Goal: Check status: Check status

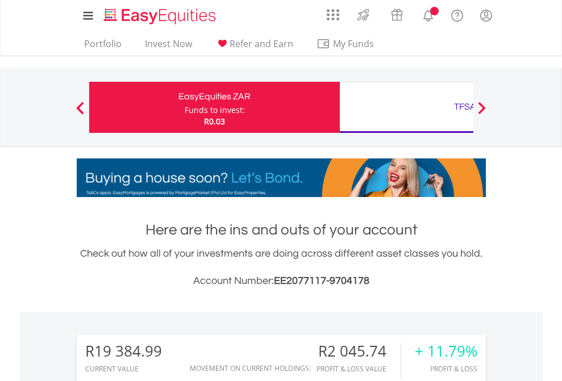
scroll to position [109, 178]
click at [185, 107] on div "Funds to invest:" at bounding box center [215, 110] width 60 height 11
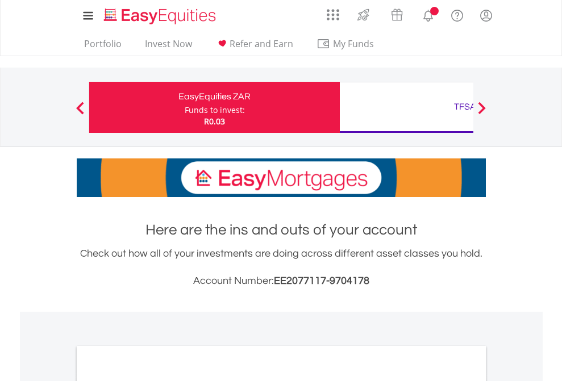
scroll to position [683, 0]
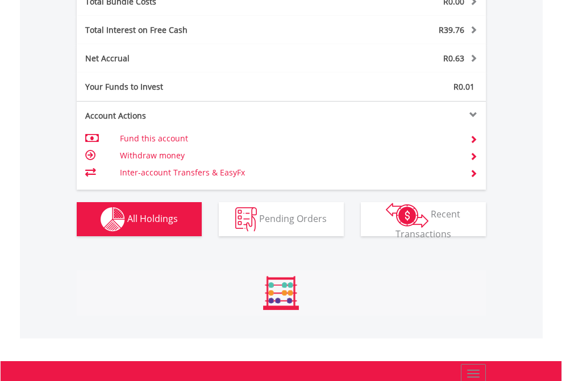
scroll to position [1332, 0]
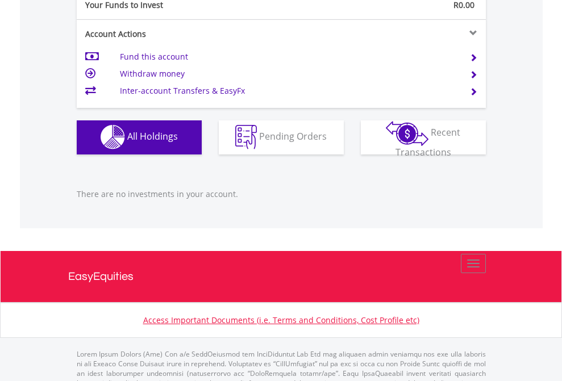
scroll to position [1125, 0]
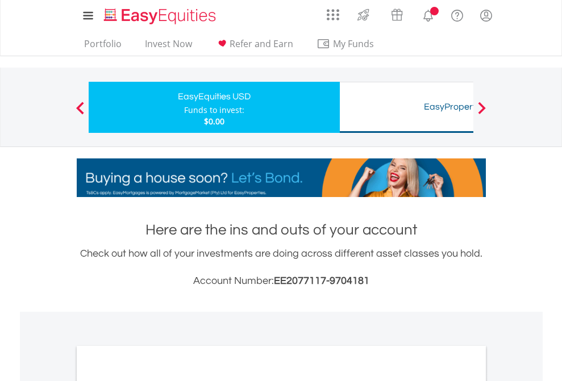
scroll to position [683, 0]
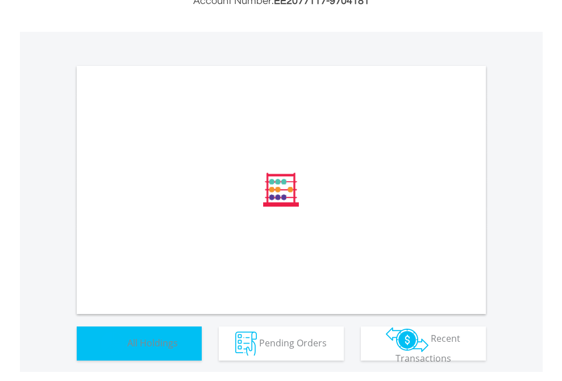
click at [127, 349] on span "All Holdings" at bounding box center [152, 342] width 51 height 13
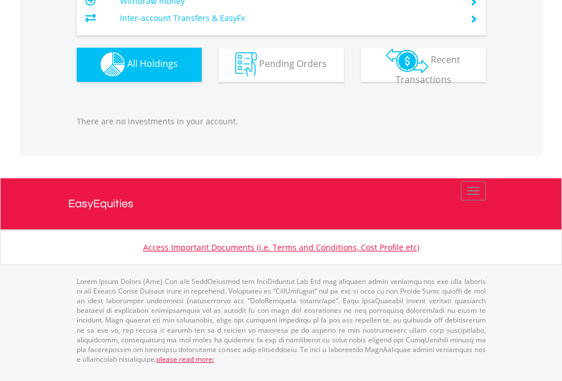
scroll to position [109, 178]
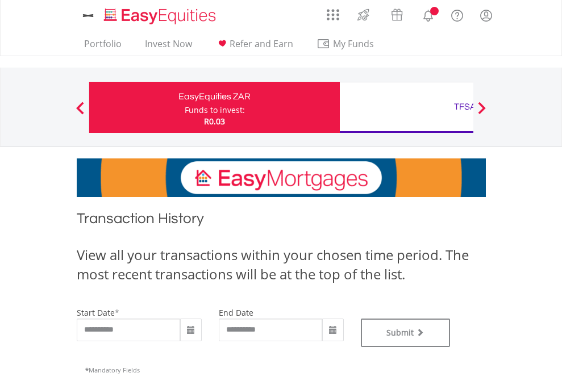
type input "**********"
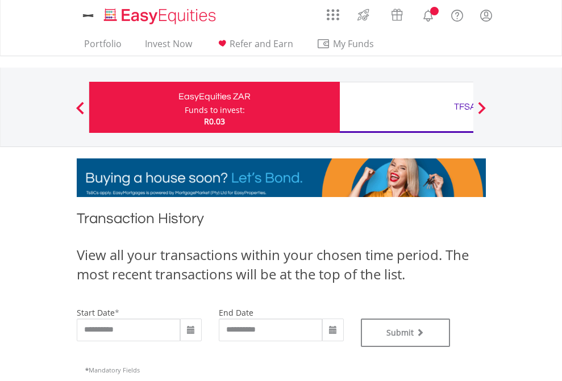
type input "**********"
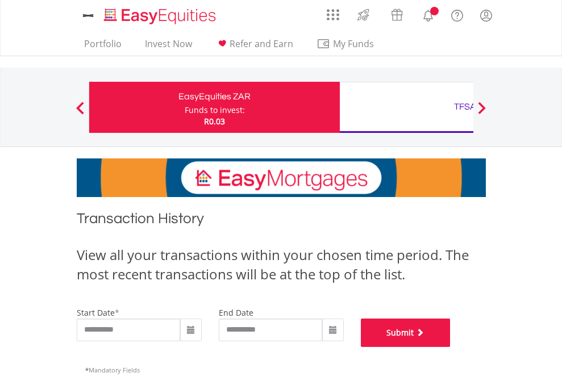
click at [451, 347] on button "Submit" at bounding box center [406, 333] width 90 height 28
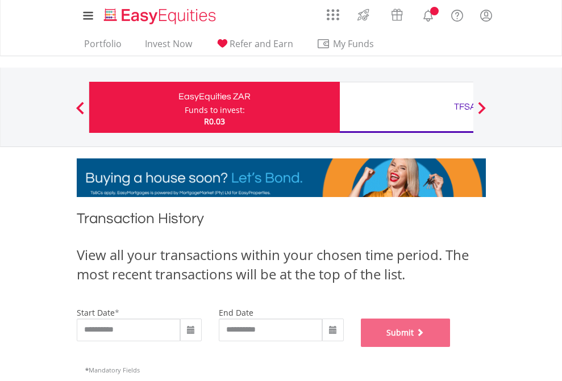
scroll to position [461, 0]
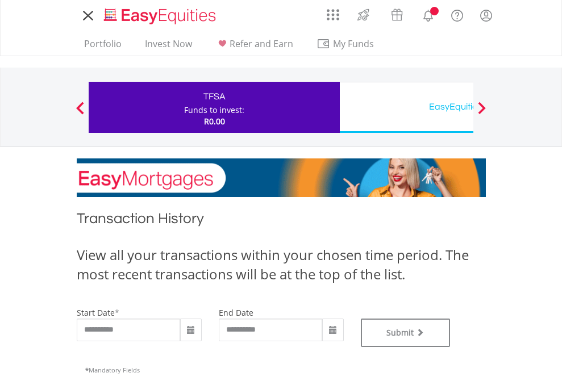
type input "**********"
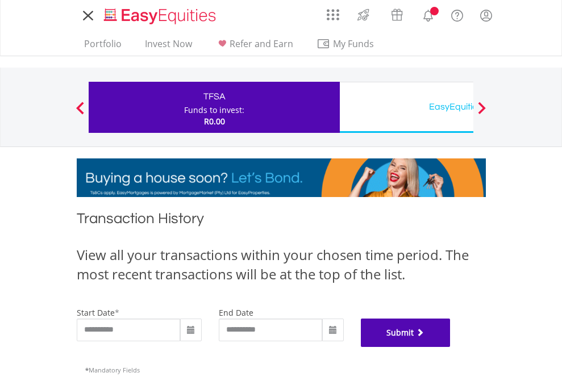
click at [451, 347] on button "Submit" at bounding box center [406, 333] width 90 height 28
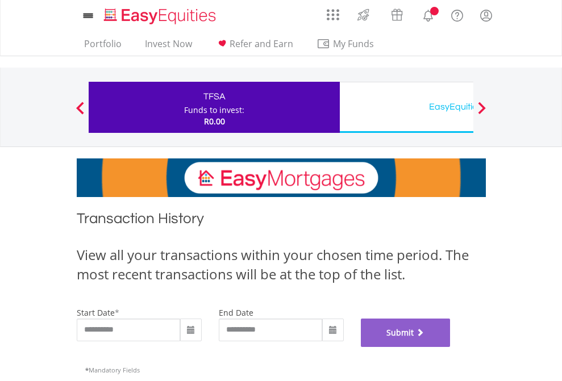
scroll to position [461, 0]
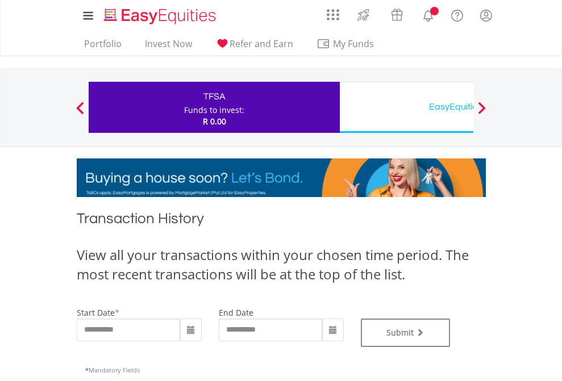
click at [406, 107] on div "EasyEquities USD" at bounding box center [465, 107] width 237 height 16
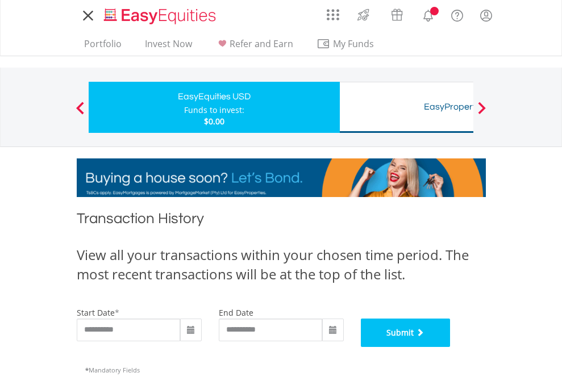
click at [451, 347] on button "Submit" at bounding box center [406, 333] width 90 height 28
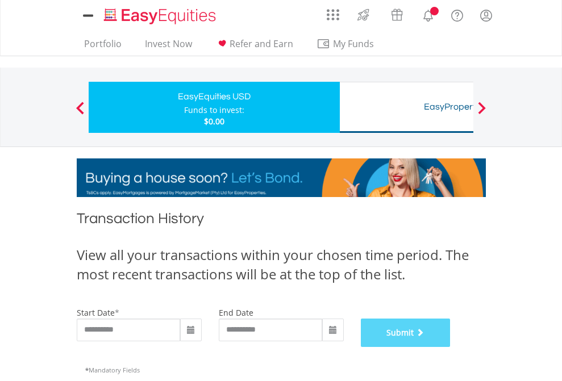
scroll to position [461, 0]
